Goal: Task Accomplishment & Management: Manage account settings

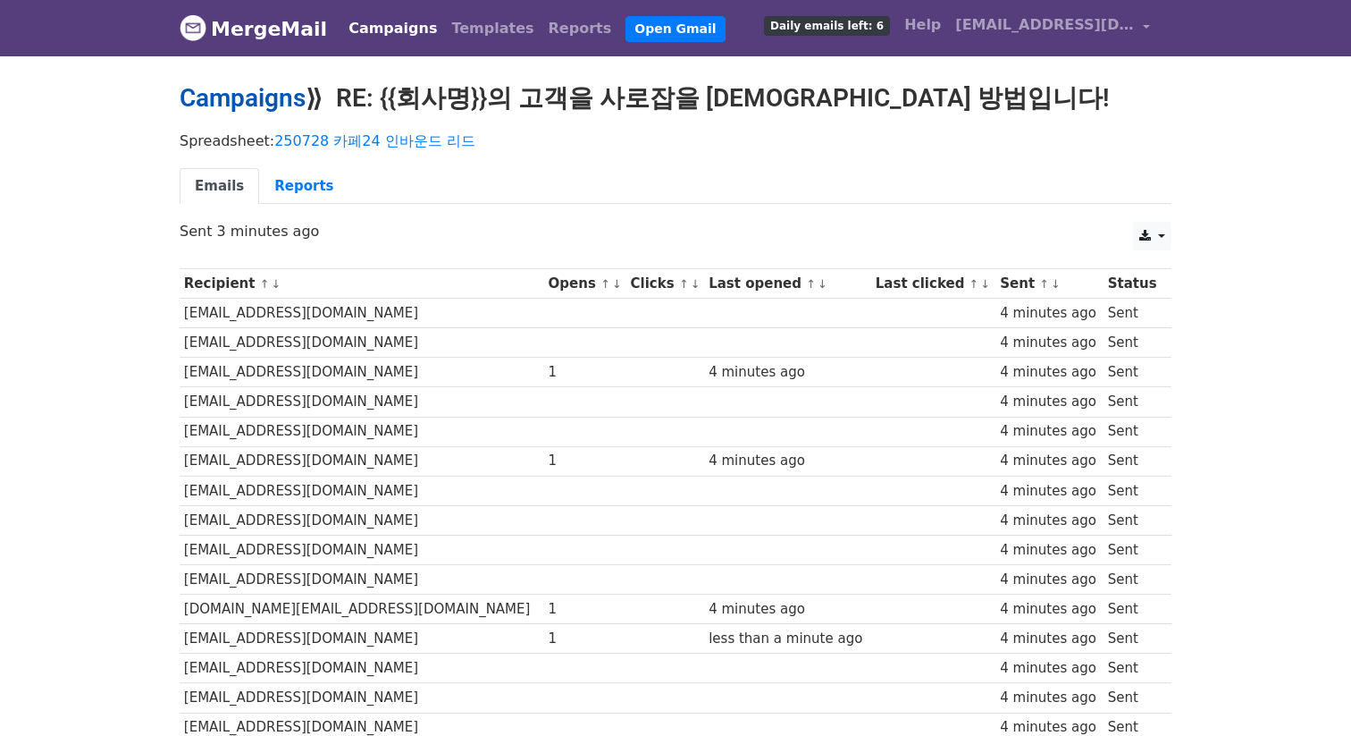
click at [286, 100] on link "Campaigns" at bounding box center [243, 97] width 126 height 29
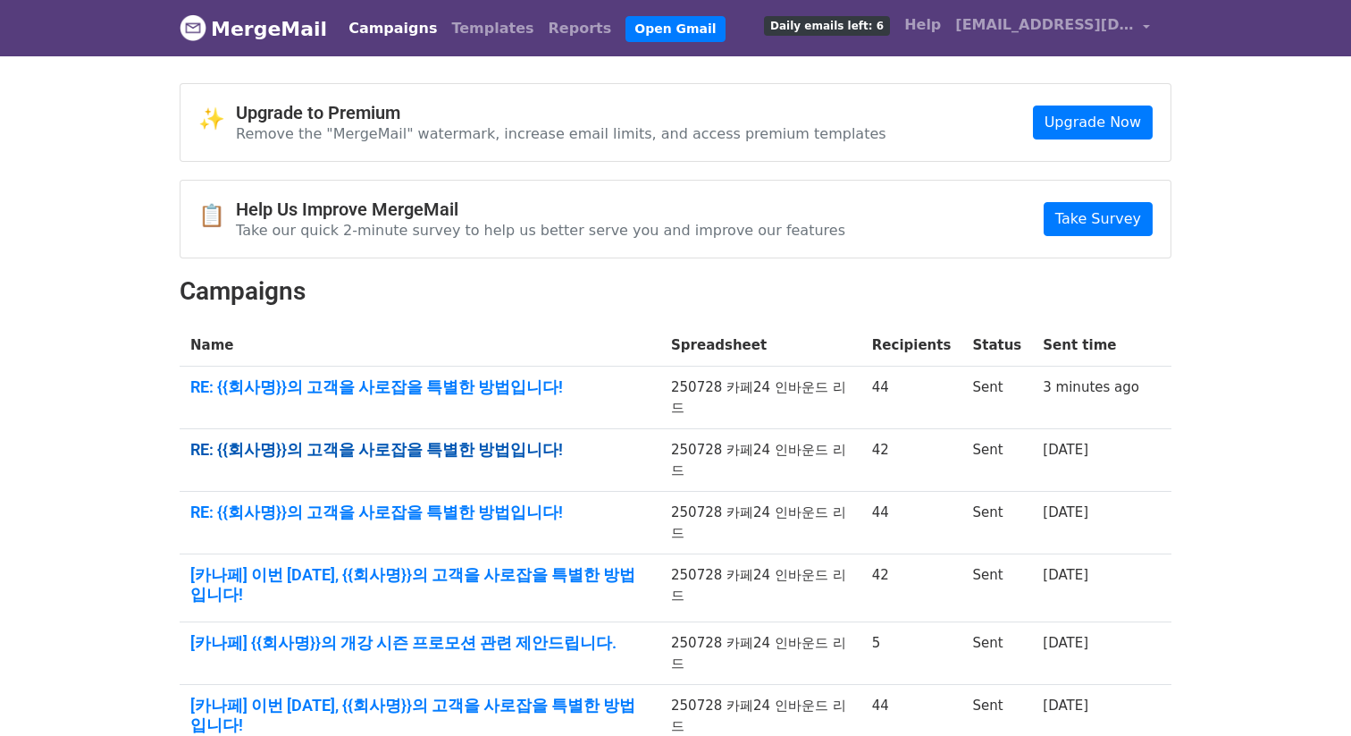
click at [423, 440] on link "RE: {{회사명}}의 고객을 사로잡을 특별한 방법입니다!" at bounding box center [419, 450] width 459 height 20
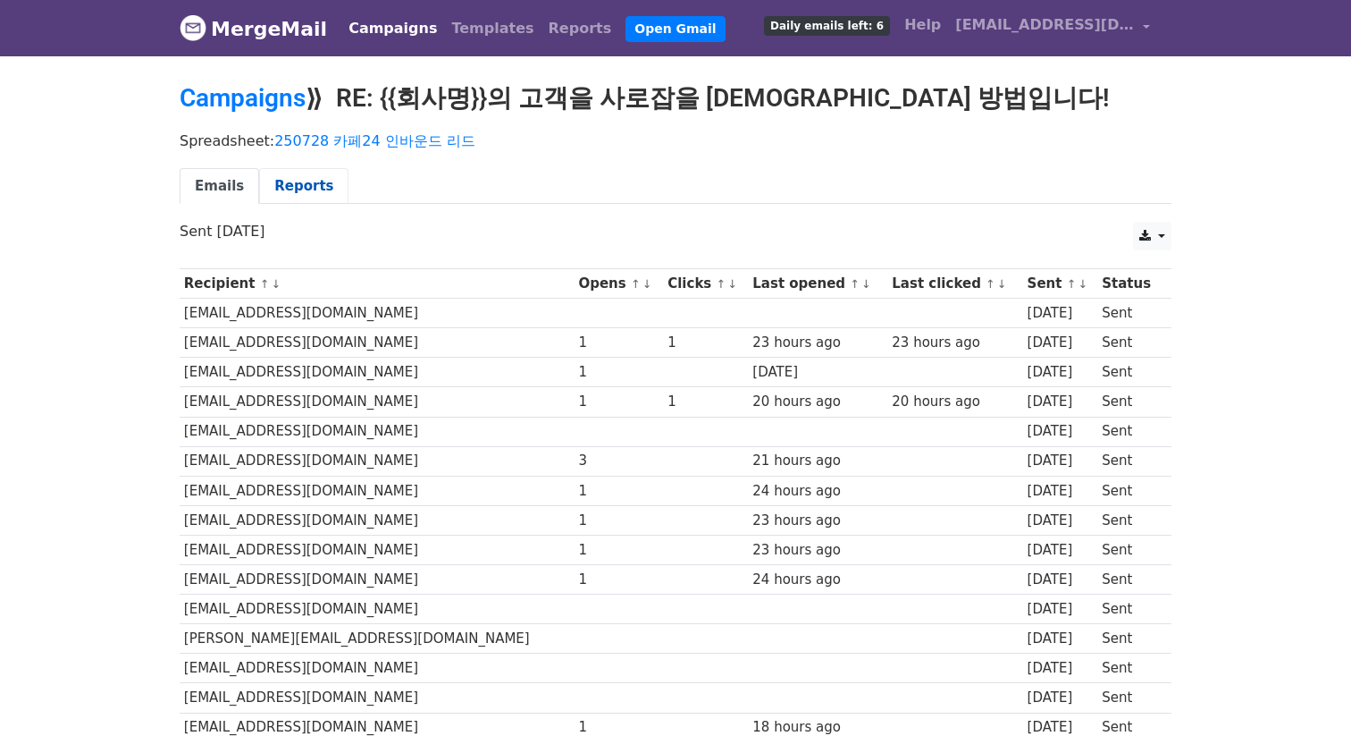
click at [324, 204] on div "Emails Reports" at bounding box center [675, 191] width 1019 height 46
click at [318, 199] on link "Reports" at bounding box center [303, 186] width 89 height 37
click at [316, 198] on link "Reports" at bounding box center [303, 186] width 89 height 37
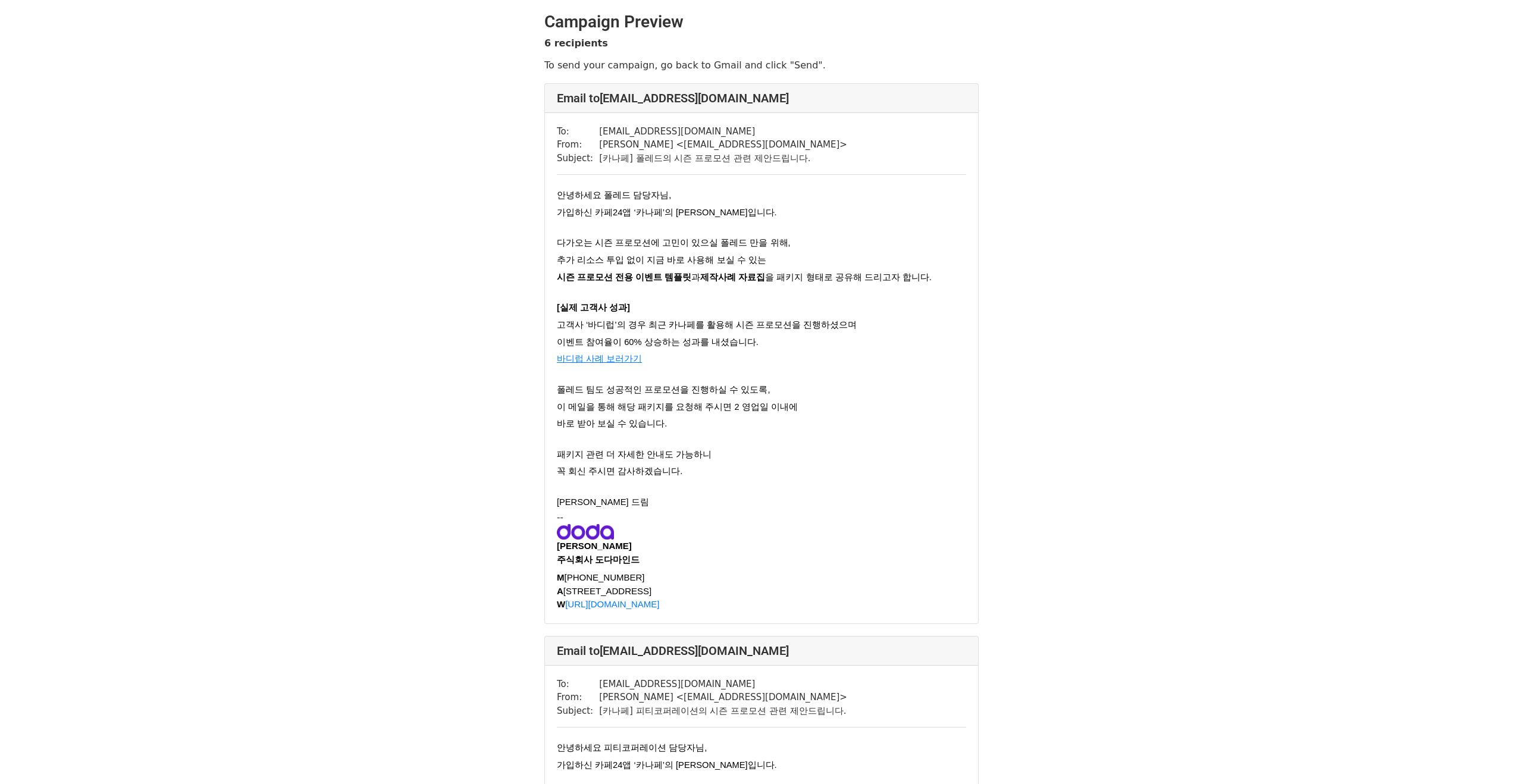
scroll to position [479, 0]
